Goal: Find specific page/section

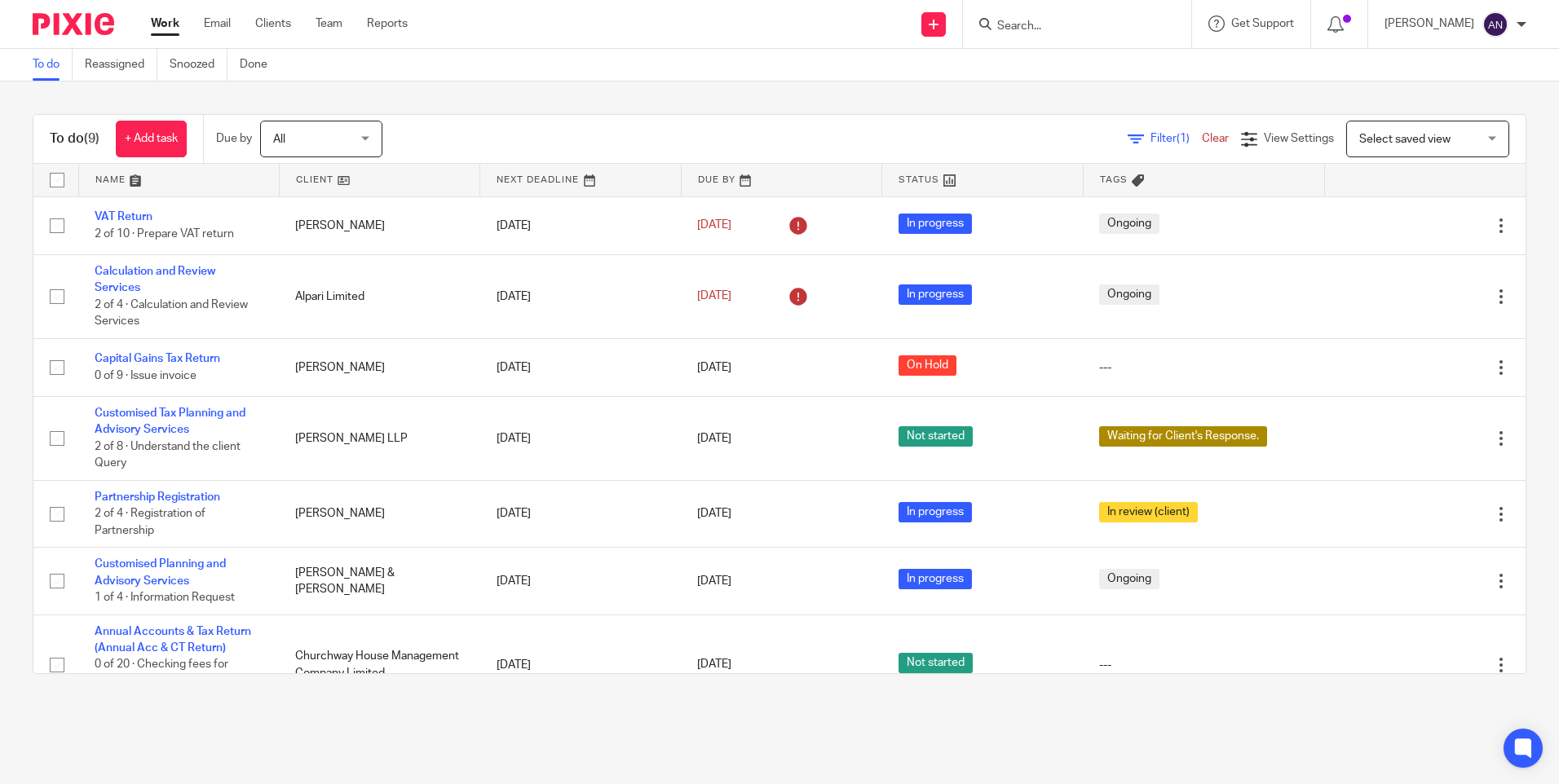
drag, startPoint x: 0, startPoint y: 0, endPoint x: 1044, endPoint y: 24, distance: 1044.3
click at [1044, 24] on input "Search" at bounding box center [1069, 27] width 147 height 15
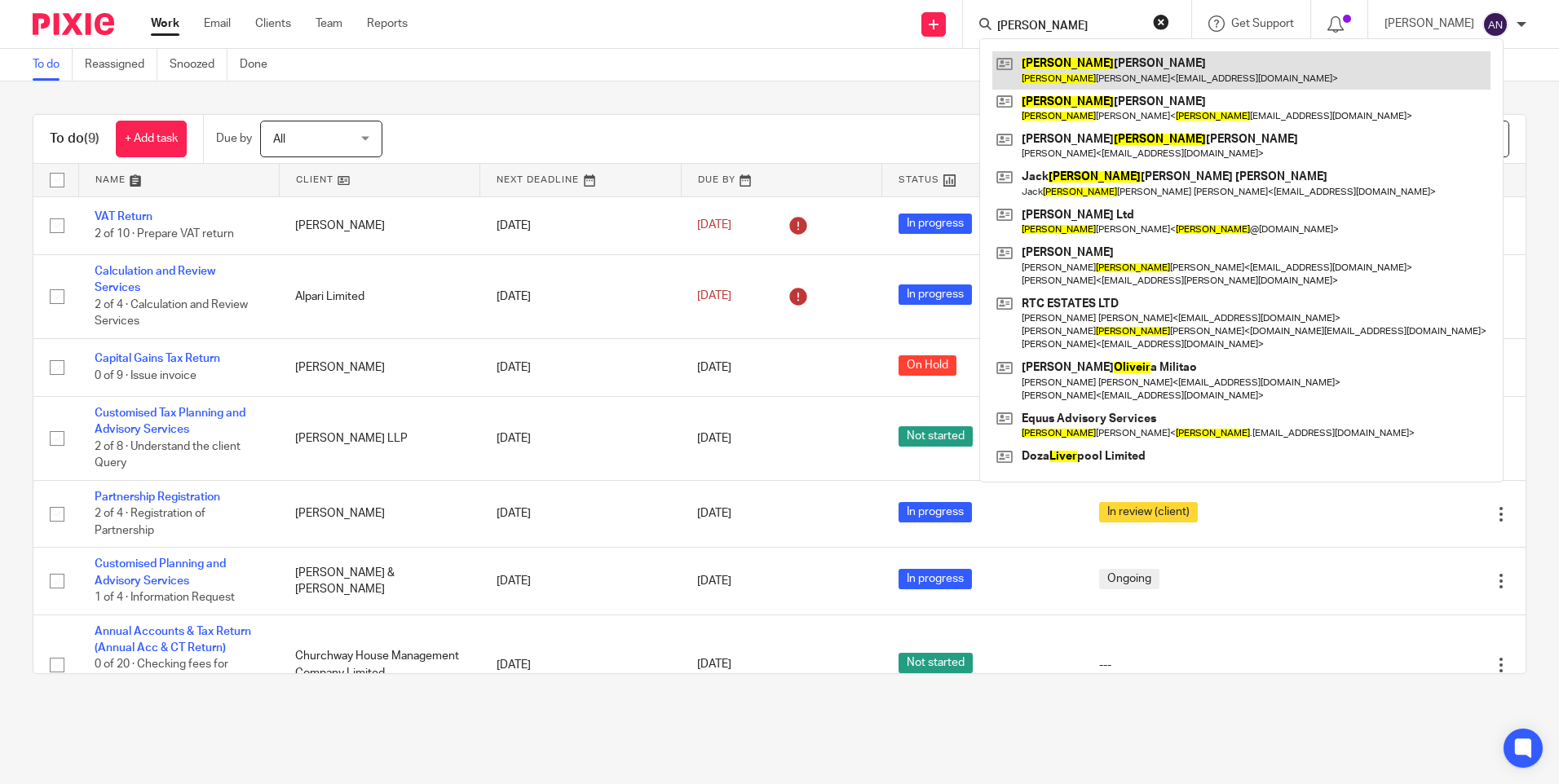
type input "[PERSON_NAME]"
click at [1097, 78] on link at bounding box center [1241, 70] width 498 height 37
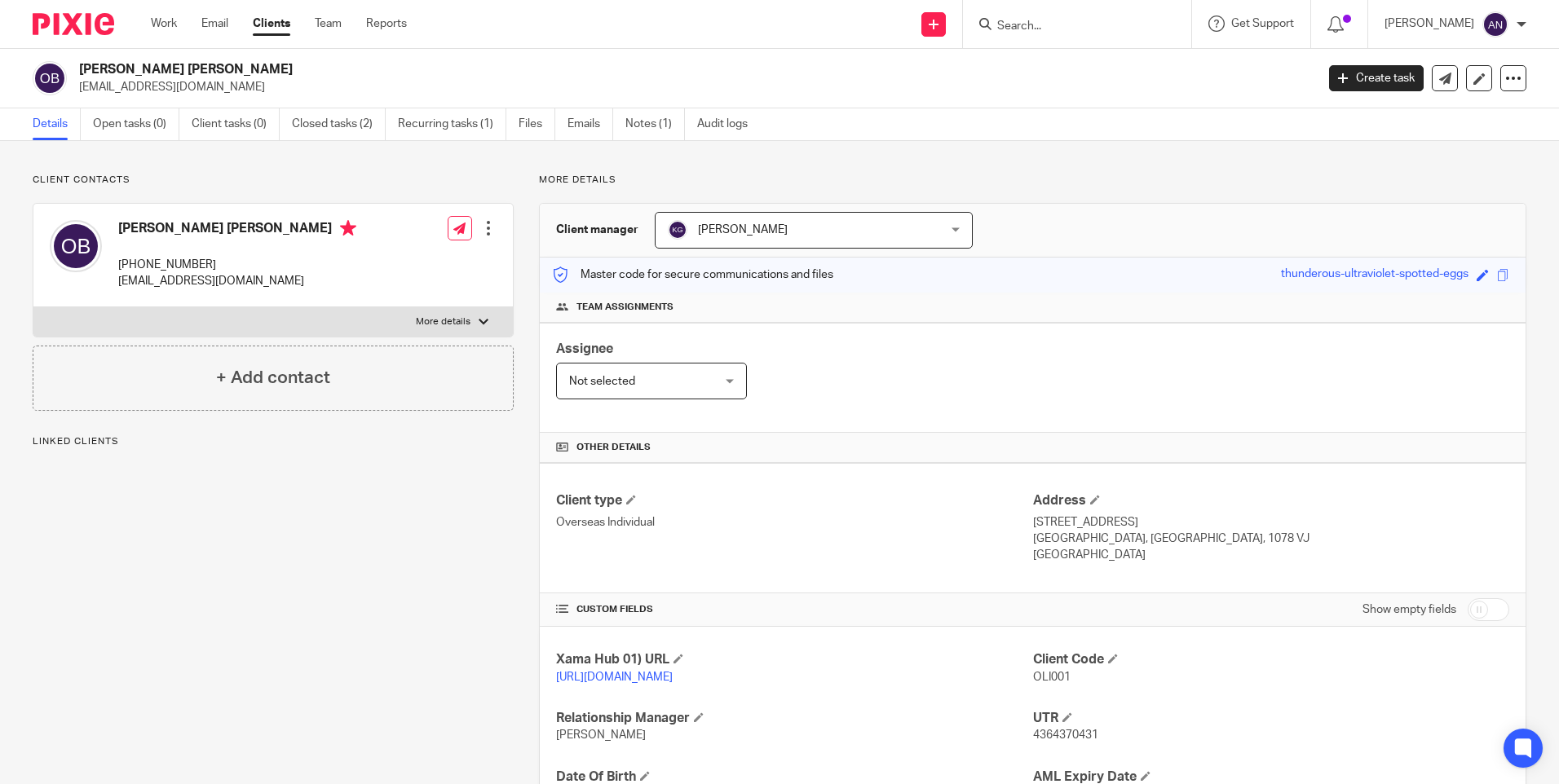
scroll to position [152, 0]
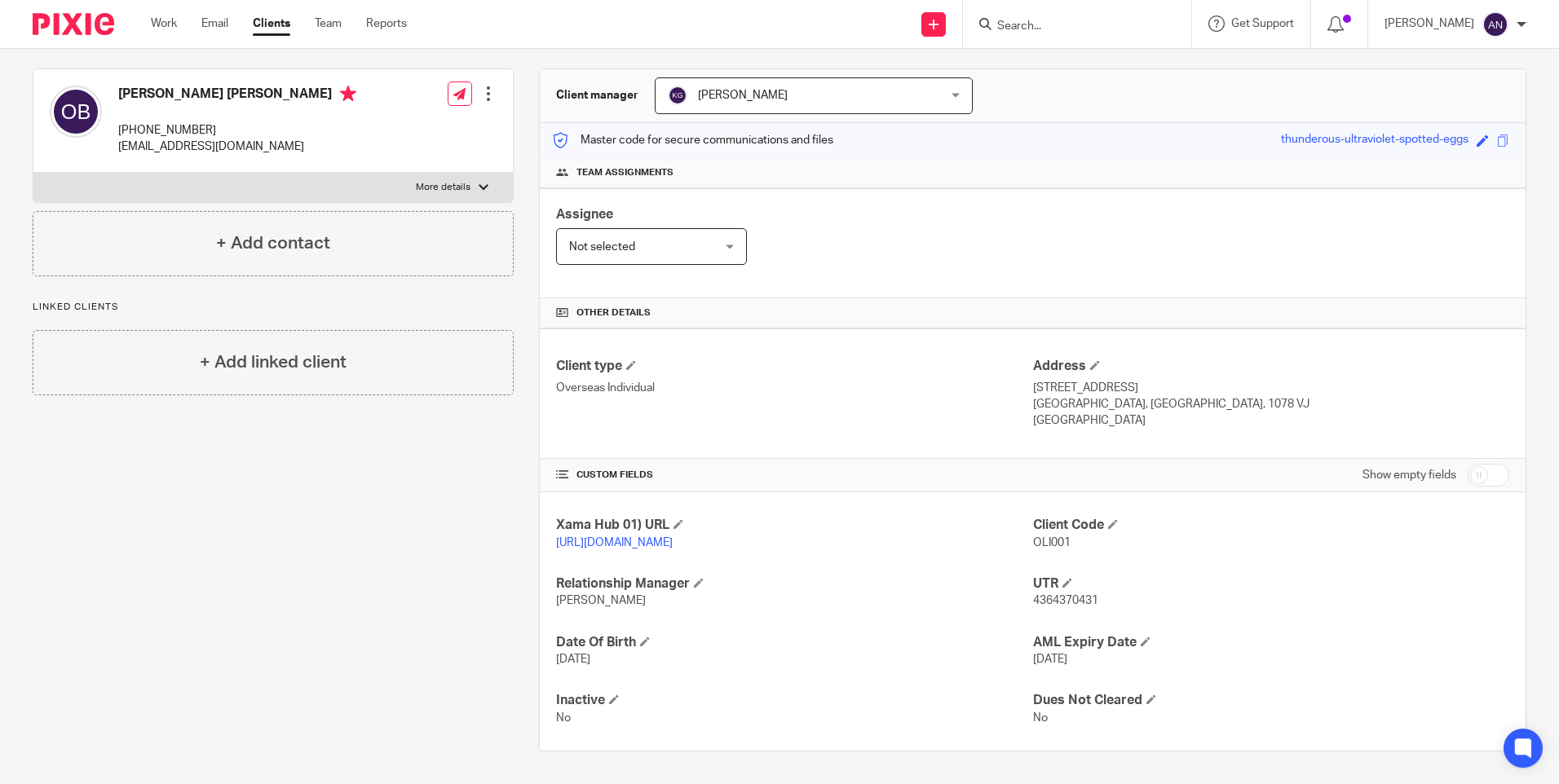
click at [871, 224] on div "Assignee Not selected Not selected Not selected [PERSON_NAME] [PERSON_NAME] [PE…" at bounding box center [1033, 243] width 985 height 110
click at [792, 404] on div "Client type Overseas Individual" at bounding box center [794, 393] width 476 height 72
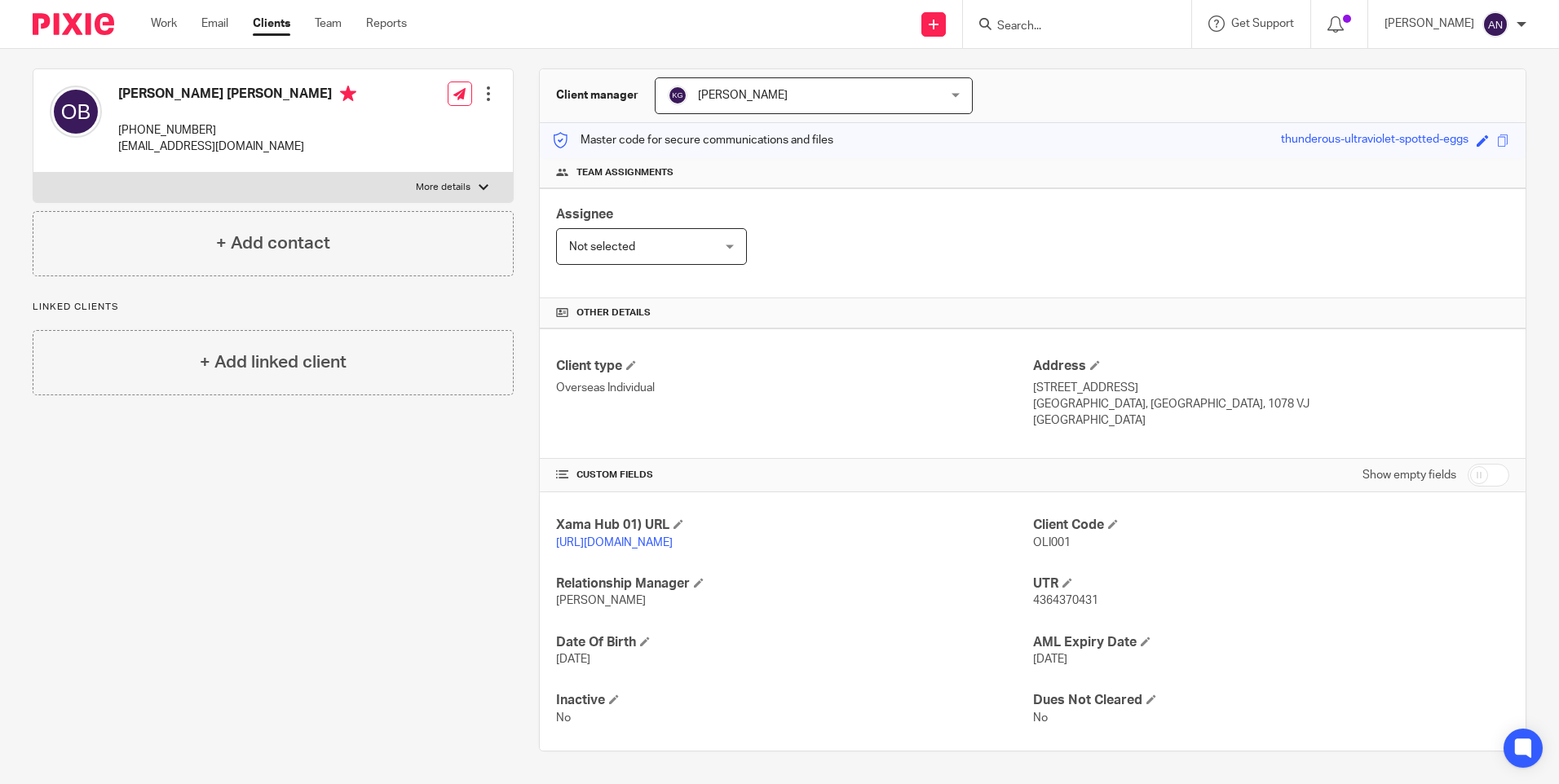
click at [849, 217] on div "Assignee Not selected Not selected Not selected Aarshika Awale Aayush Niraula A…" at bounding box center [1033, 243] width 985 height 110
click at [849, 235] on div "Assignee Not selected Not selected Not selected Aarshika Awale Aayush Niraula A…" at bounding box center [1033, 243] width 985 height 110
